Goal: Task Accomplishment & Management: Use online tool/utility

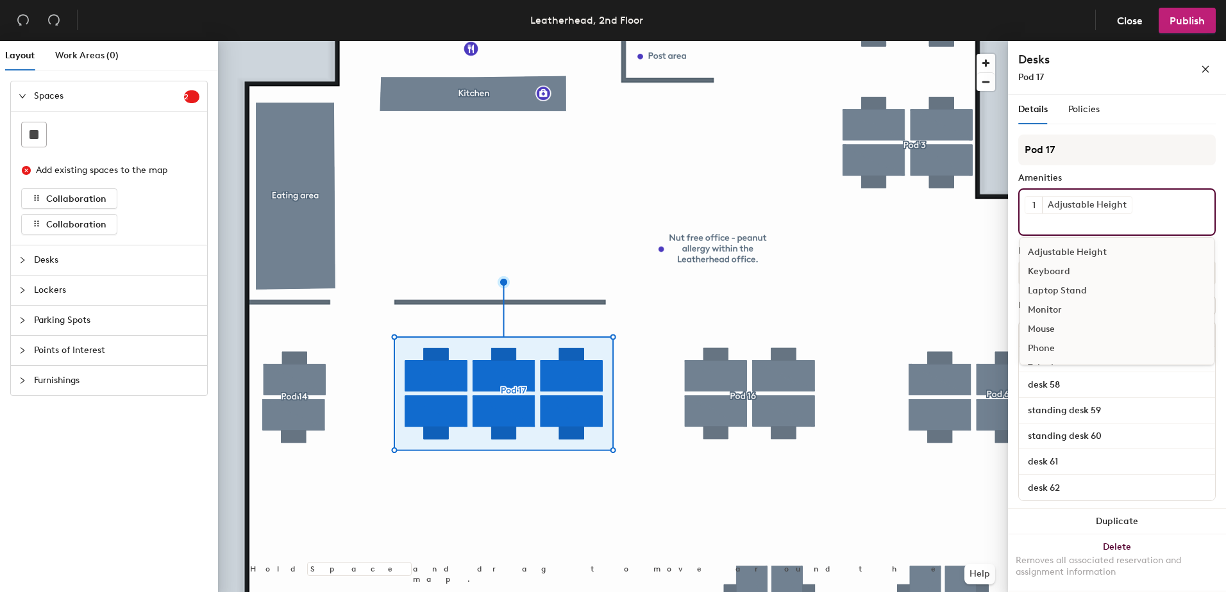
click at [1149, 209] on div "1 Adjustable Height Adjustable Height Keyboard Laptop Stand Monitor Mouse Phone…" at bounding box center [1116, 212] width 197 height 47
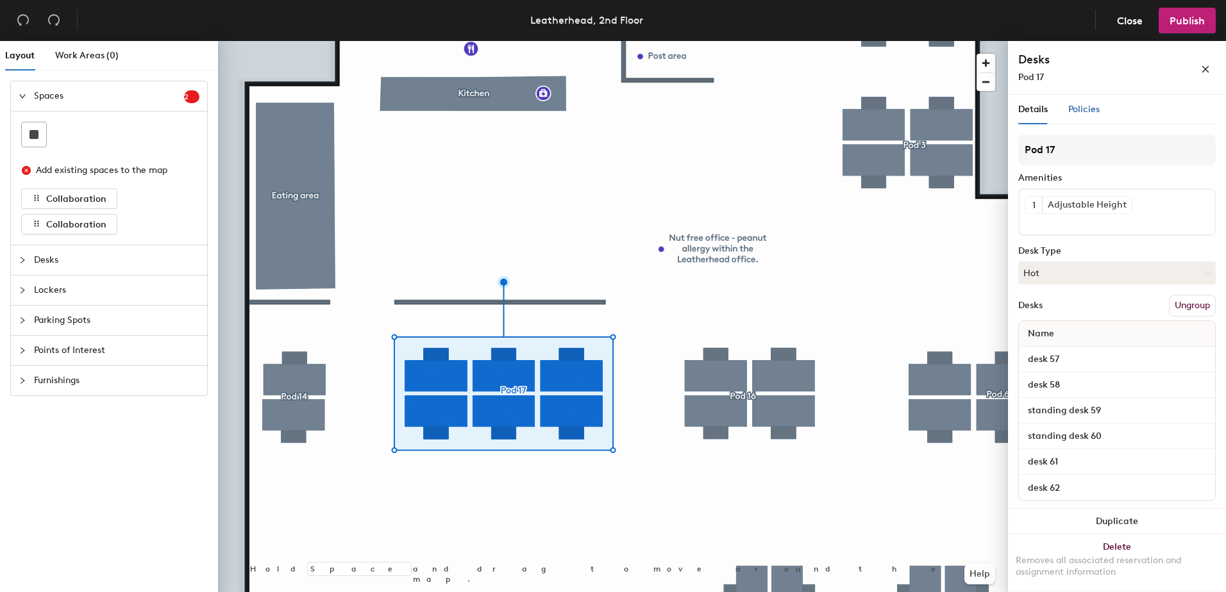
click at [1079, 105] on span "Policies" at bounding box center [1083, 109] width 31 height 11
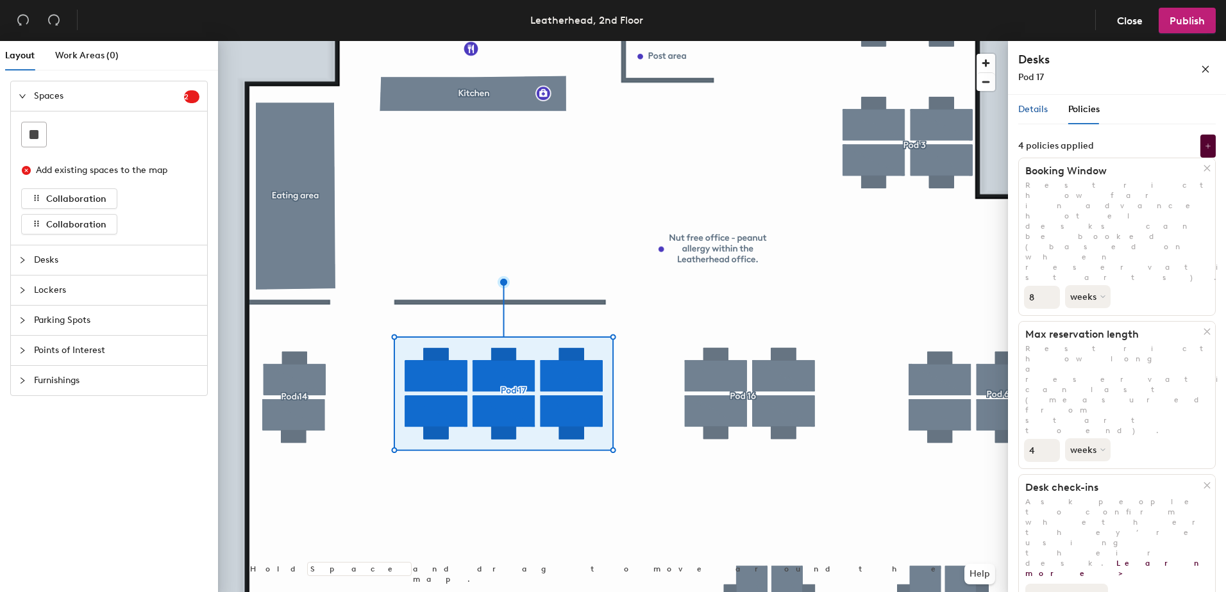
click at [1023, 108] on span "Details" at bounding box center [1032, 109] width 29 height 11
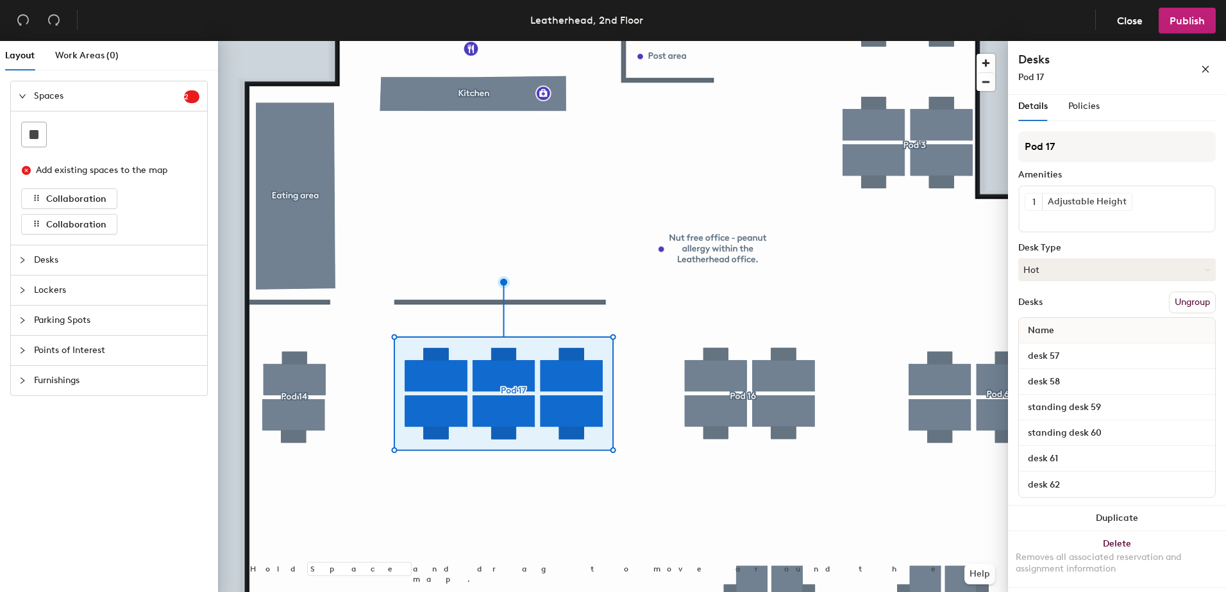
scroll to position [4, 0]
click at [1116, 262] on button "Hot" at bounding box center [1116, 269] width 197 height 23
click at [1062, 326] on div "Hot" at bounding box center [1083, 328] width 128 height 19
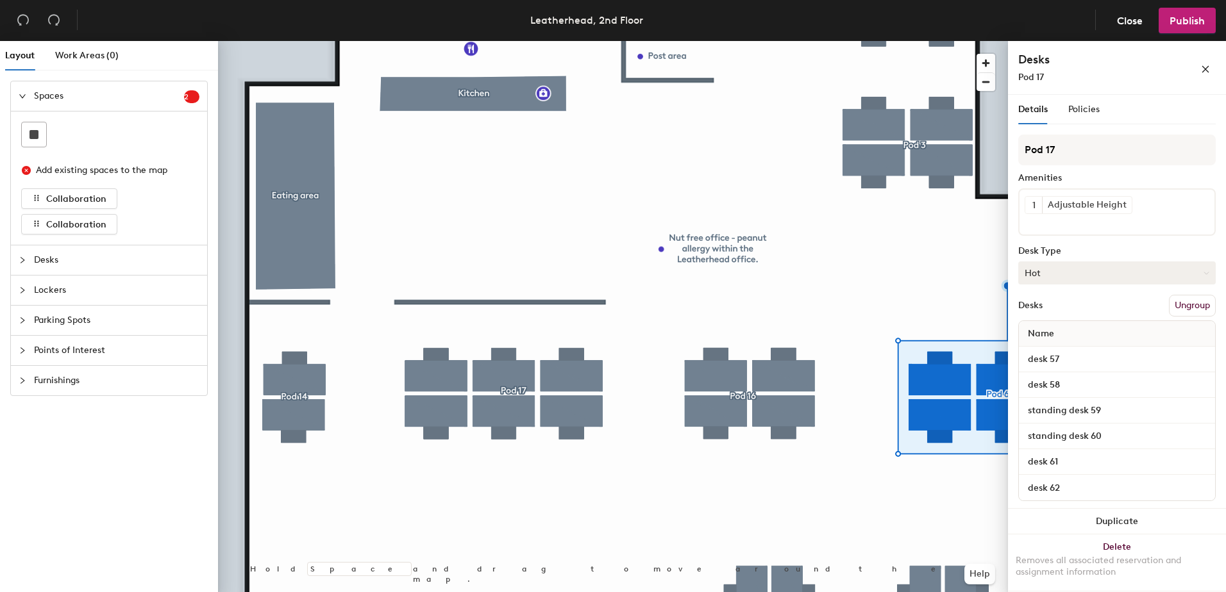
click at [1145, 273] on button "Hot" at bounding box center [1116, 273] width 197 height 23
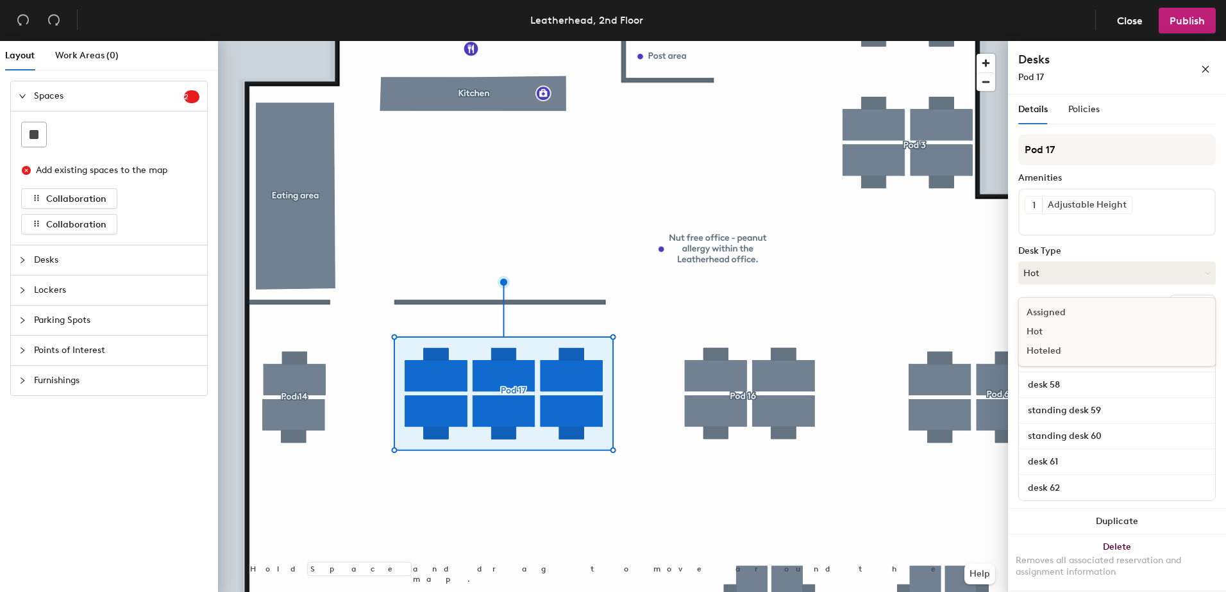
click at [1075, 348] on div "Hoteled" at bounding box center [1083, 351] width 128 height 19
click at [1198, 12] on button "Publish" at bounding box center [1187, 21] width 57 height 26
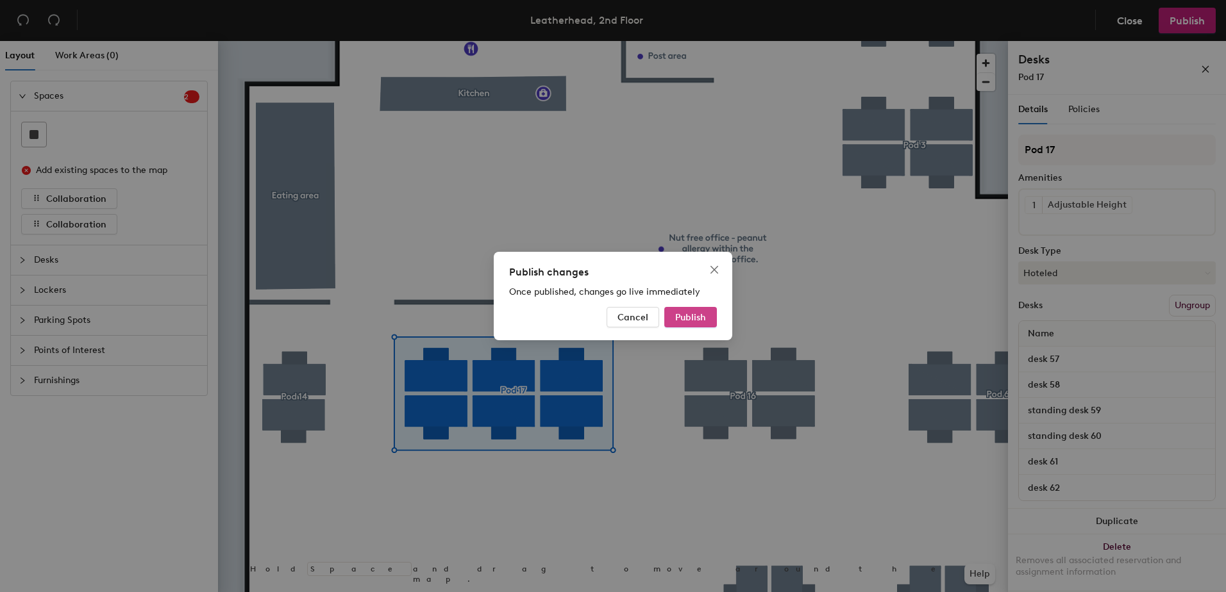
click at [692, 327] on button "Publish" at bounding box center [690, 317] width 53 height 21
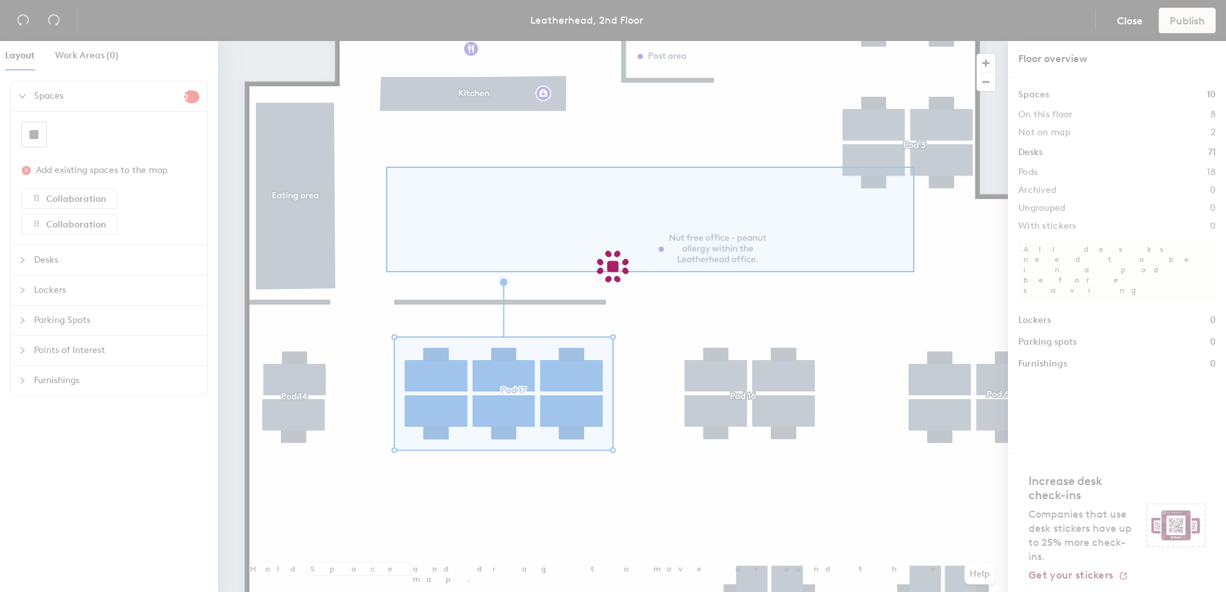
click at [542, 233] on body "Skip navigation Schedule Office People Analytics Visits Deliveries Services Man…" at bounding box center [613, 296] width 1226 height 592
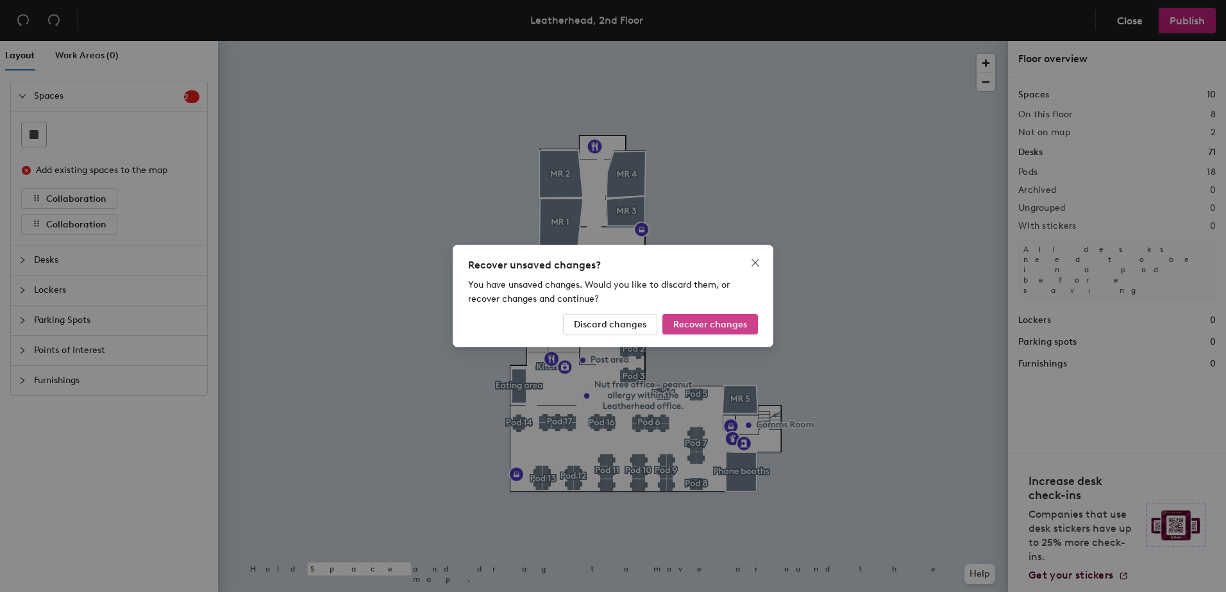
click at [689, 317] on button "Recover changes" at bounding box center [710, 324] width 96 height 21
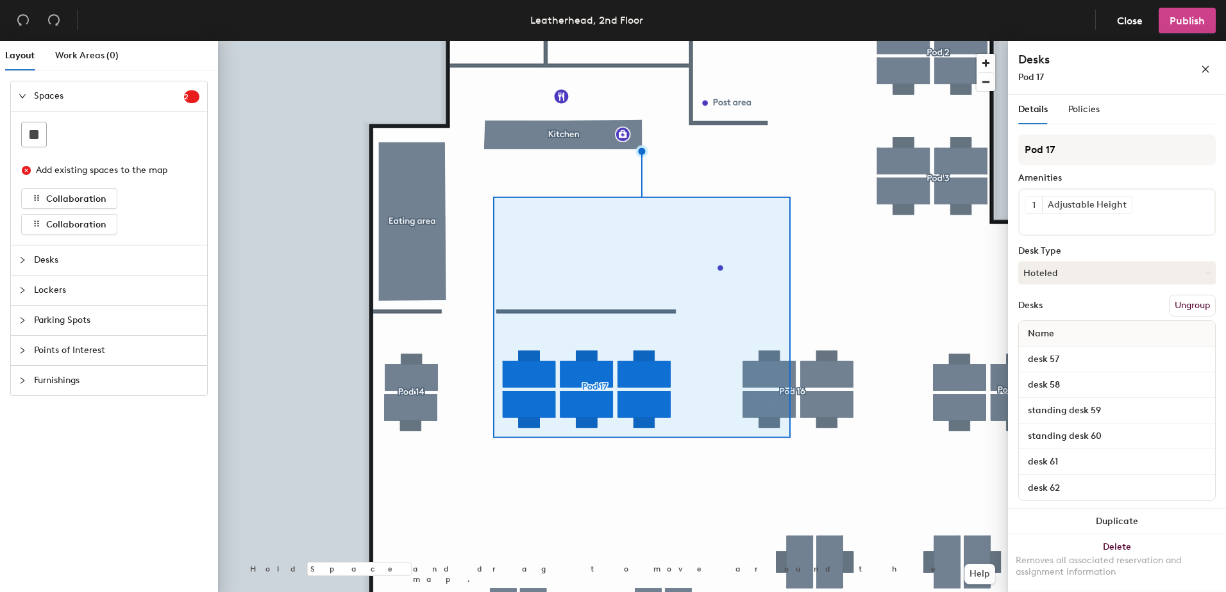
click at [1173, 24] on span "Publish" at bounding box center [1187, 21] width 35 height 12
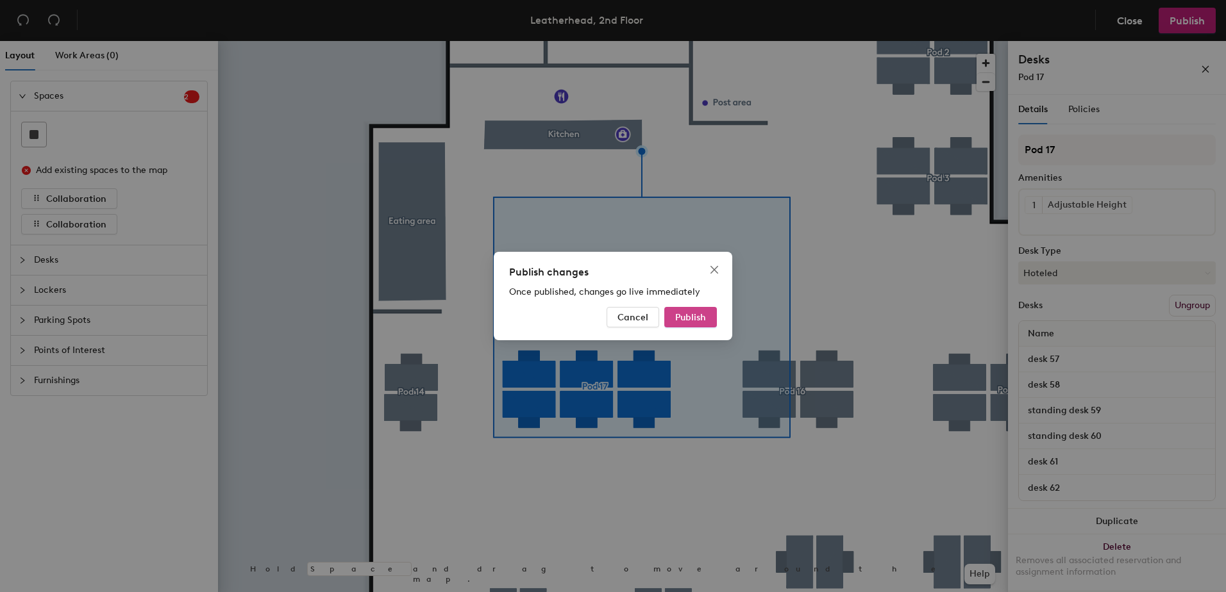
click at [686, 308] on button "Publish" at bounding box center [690, 317] width 53 height 21
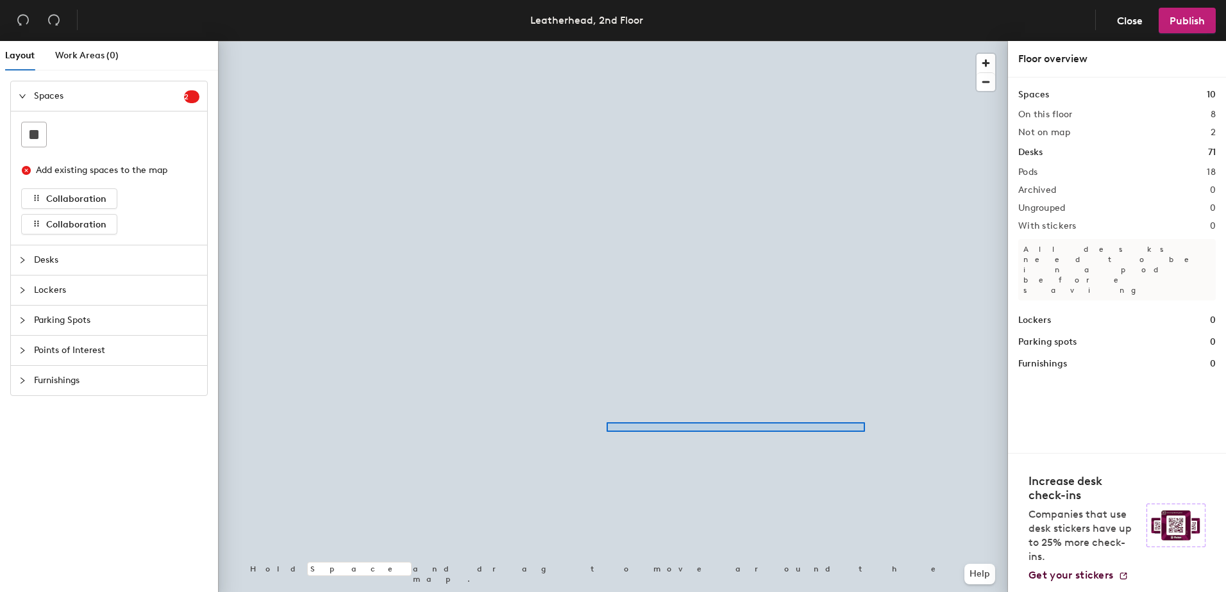
click at [610, 41] on div at bounding box center [613, 41] width 790 height 0
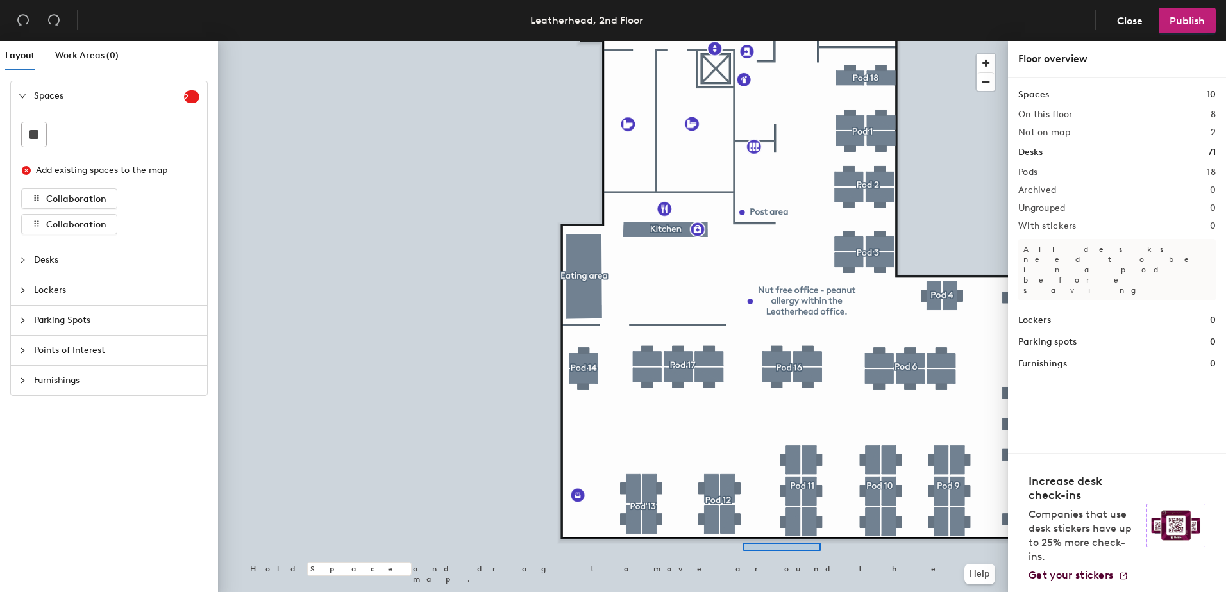
click at [717, 41] on div at bounding box center [613, 41] width 790 height 0
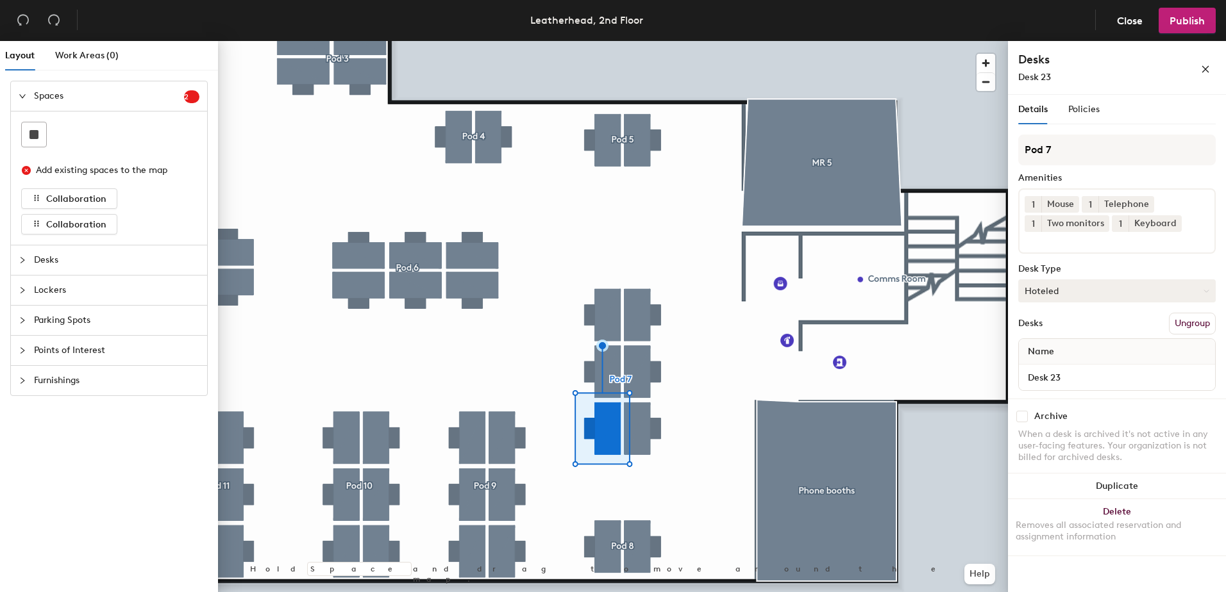
click at [1086, 300] on button "Hoteled" at bounding box center [1116, 291] width 197 height 23
click at [1079, 349] on div "Hot" at bounding box center [1083, 349] width 128 height 19
click at [1065, 288] on button "Hot" at bounding box center [1116, 291] width 197 height 23
click at [1068, 324] on div "Assigned" at bounding box center [1083, 330] width 128 height 19
click at [1098, 115] on div "Policies" at bounding box center [1083, 110] width 31 height 14
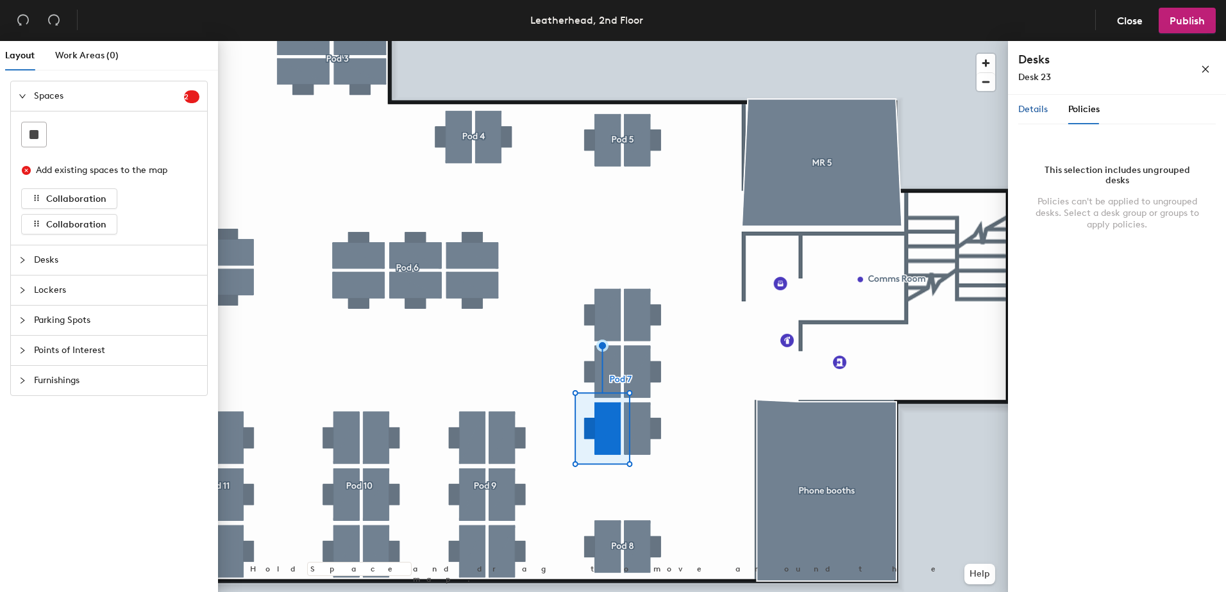
click at [1039, 112] on span "Details" at bounding box center [1032, 109] width 29 height 11
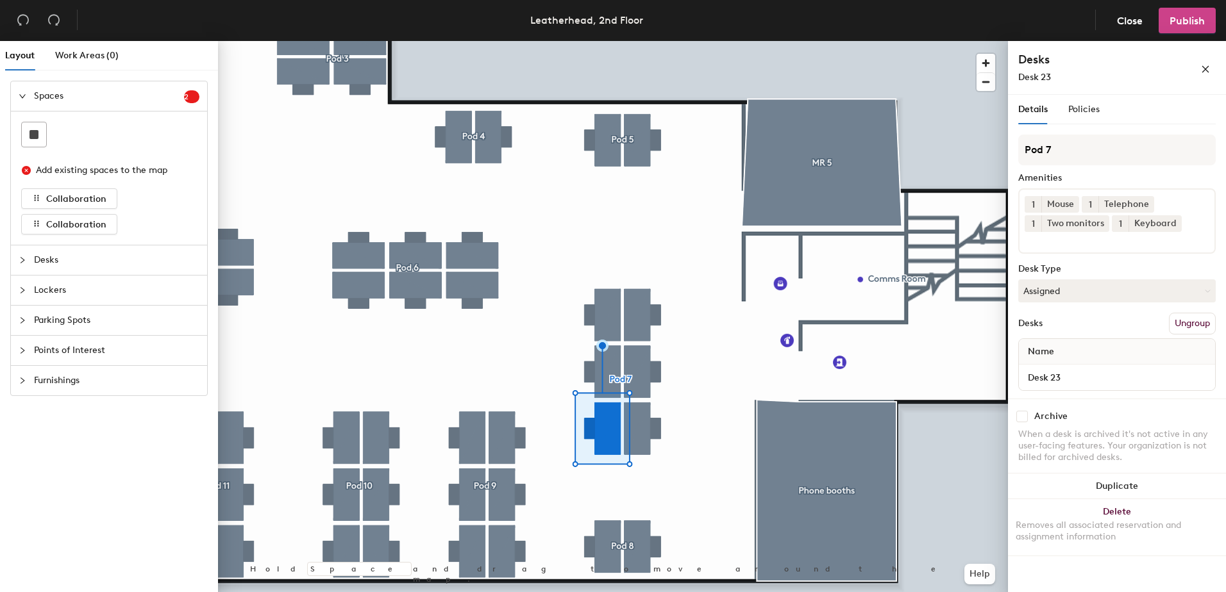
click at [1186, 32] on button "Publish" at bounding box center [1187, 21] width 57 height 26
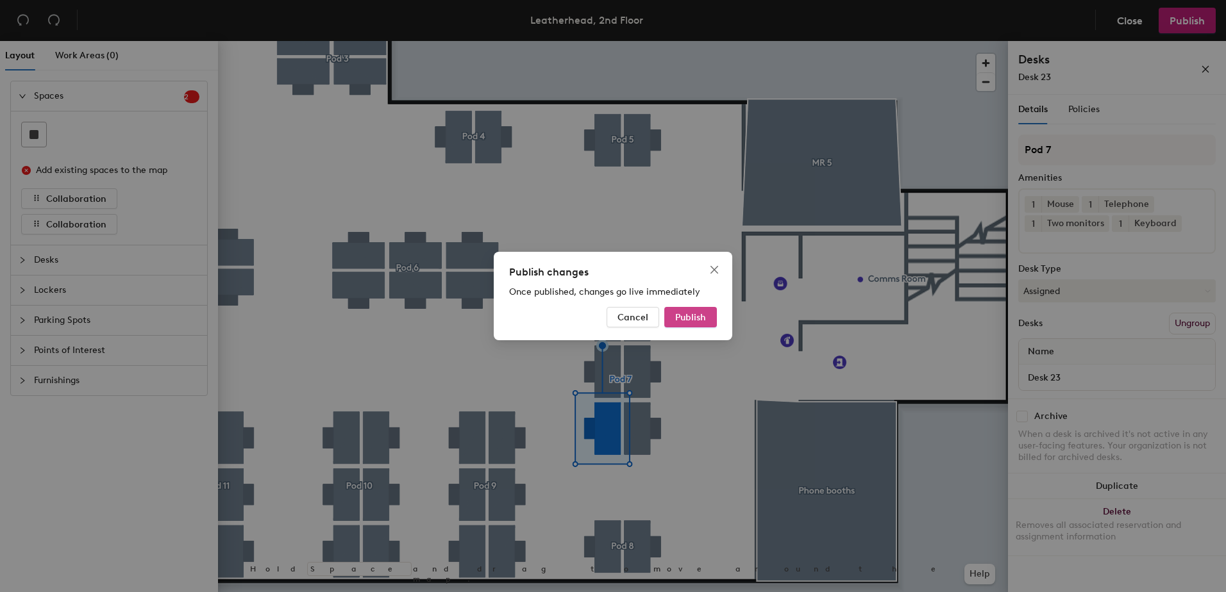
click at [699, 316] on span "Publish" at bounding box center [690, 317] width 31 height 11
